Goal: Task Accomplishment & Management: Manage account settings

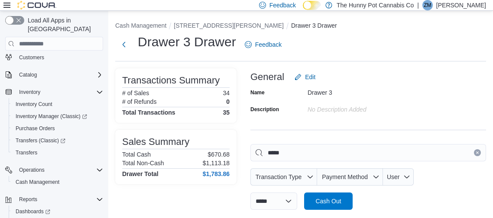
click at [474, 152] on button "Clear input" at bounding box center [477, 152] width 7 height 7
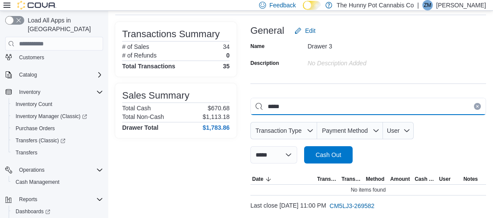
scroll to position [68, 0]
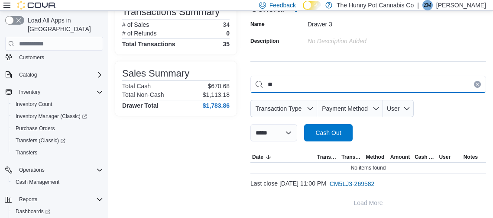
type input "*"
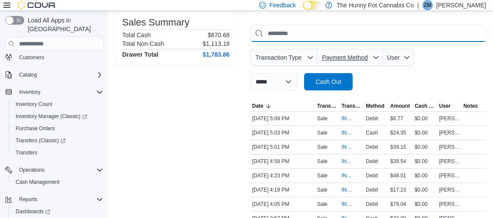
scroll to position [0, 0]
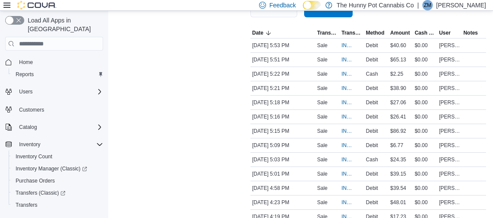
scroll to position [195, 0]
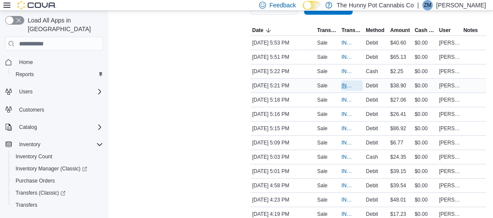
click at [349, 81] on span "IN5LJ3-5955678" at bounding box center [351, 86] width 21 height 10
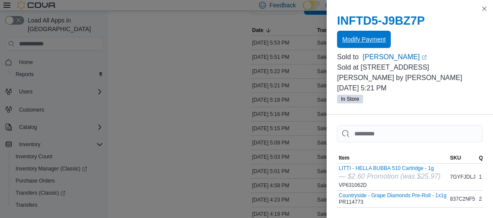
click at [353, 43] on span "Modify Payment" at bounding box center [363, 39] width 43 height 9
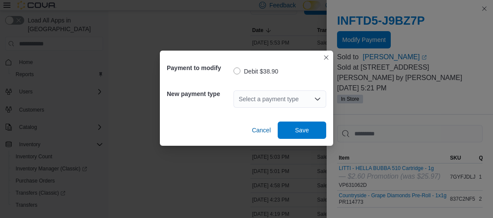
click at [301, 100] on div "Select a payment type" at bounding box center [280, 99] width 93 height 17
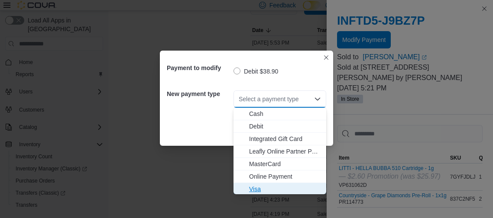
click at [255, 187] on span "Visa" at bounding box center [285, 189] width 72 height 9
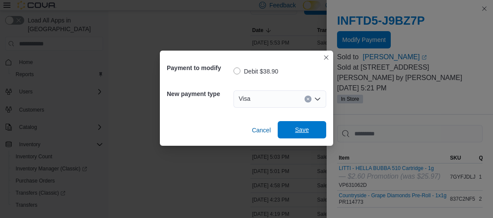
click at [296, 129] on span "Save" at bounding box center [302, 130] width 14 height 9
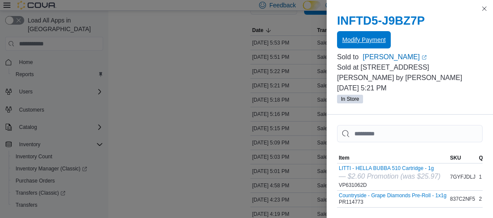
scroll to position [0, 0]
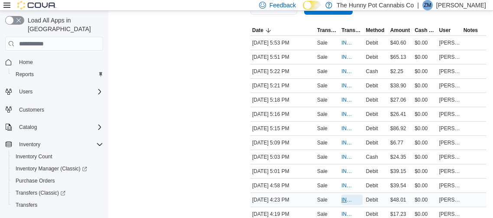
click at [343, 197] on span "IN5LJ3-5955132" at bounding box center [347, 200] width 12 height 7
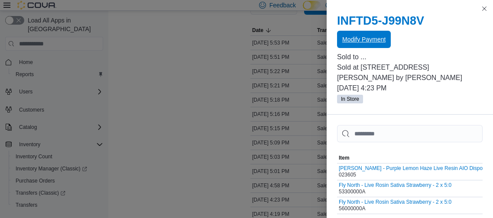
click at [357, 39] on span "Modify Payment" at bounding box center [363, 39] width 43 height 9
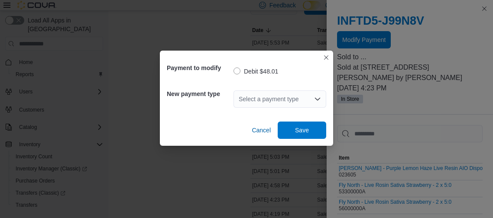
click at [307, 98] on div "Select a payment type" at bounding box center [280, 99] width 93 height 17
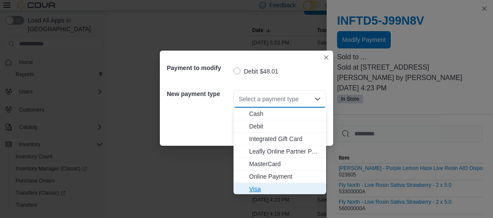
click at [254, 188] on span "Visa" at bounding box center [285, 189] width 72 height 9
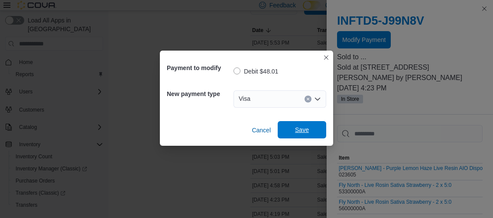
click at [299, 127] on span "Save" at bounding box center [302, 130] width 14 height 9
